Goal: Information Seeking & Learning: Learn about a topic

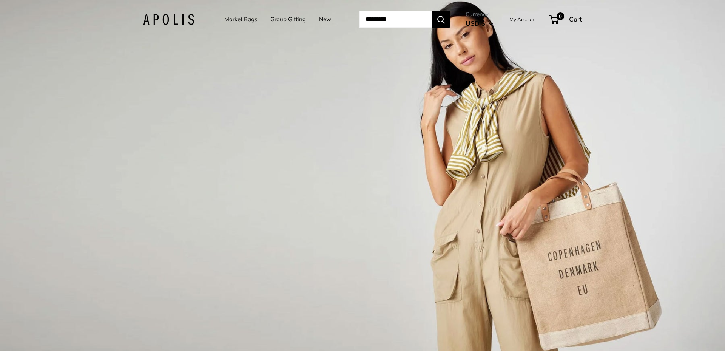
click at [385, 21] on input "Search..." at bounding box center [396, 19] width 72 height 17
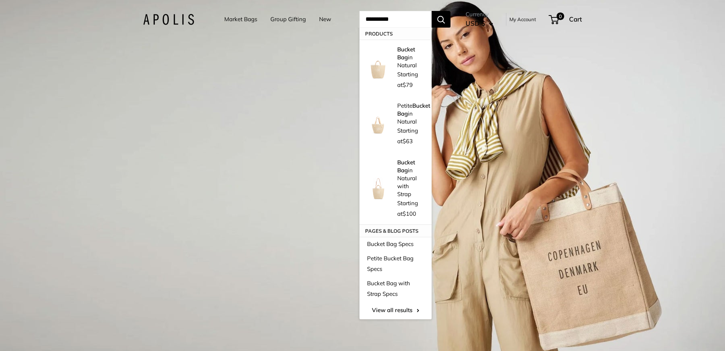
type input "**********"
click at [432, 11] on button "Search" at bounding box center [441, 19] width 19 height 17
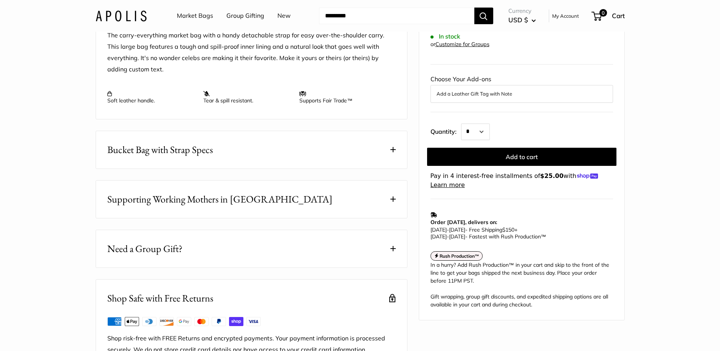
scroll to position [340, 0]
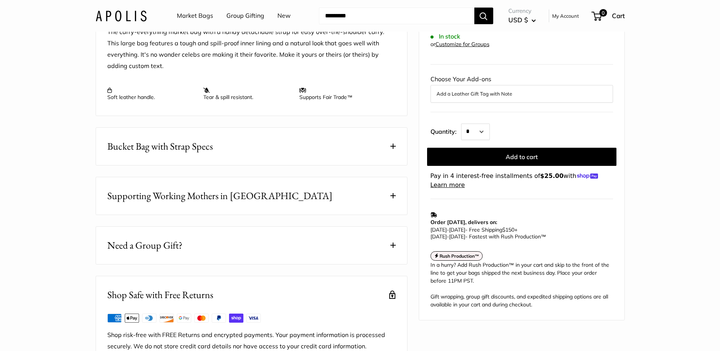
click at [200, 154] on span "Bucket Bag with Strap Specs" at bounding box center [159, 146] width 105 height 15
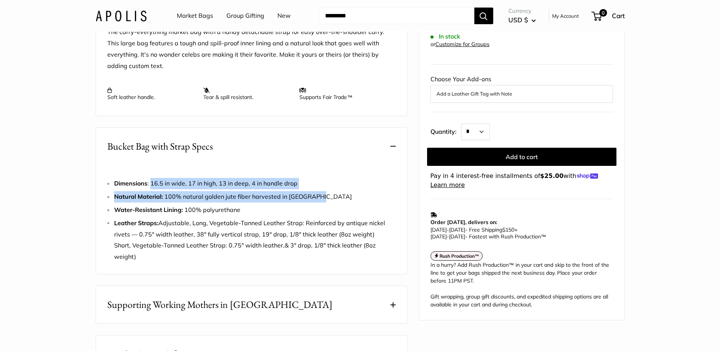
drag, startPoint x: 150, startPoint y: 207, endPoint x: 319, endPoint y: 213, distance: 169.4
click at [319, 213] on ul "Dimensions : 16.5 in wide, 17 in high, 13 in deep, 4 in handle drop Natural Mat…" at bounding box center [254, 220] width 281 height 85
click at [206, 187] on span "Dimensions : 16.5 in wide, 17 in high, 13 in deep, 4 in handle drop" at bounding box center [205, 183] width 183 height 8
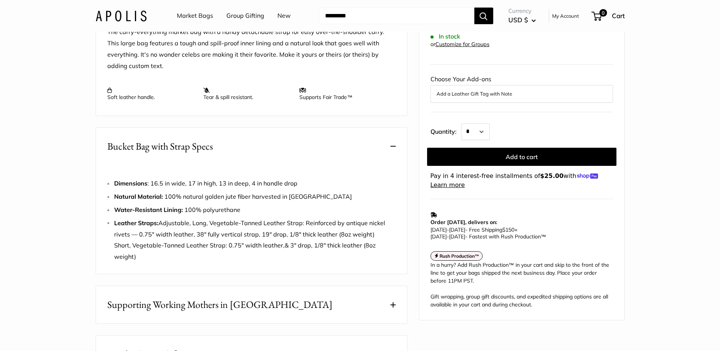
drag, startPoint x: 151, startPoint y: 206, endPoint x: 239, endPoint y: 65, distance: 165.8
click at [323, 189] on li "Dimensions : 16.5 in wide, 17 in high, 13 in deep, 4 in handle drop" at bounding box center [254, 183] width 281 height 11
copy span "16.5 in wide, 17 in high, 13 in deep, 4 in handle drop"
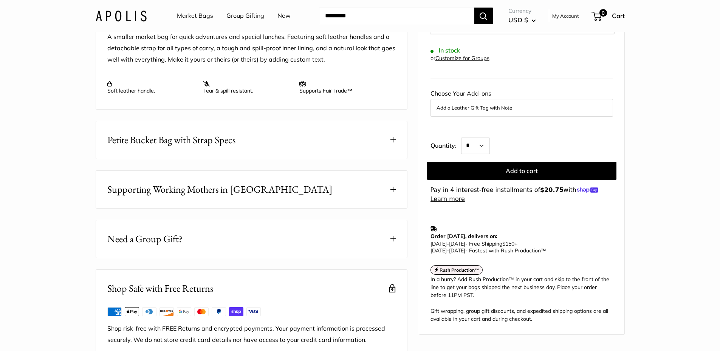
scroll to position [340, 0]
